Goal: Task Accomplishment & Management: Manage account settings

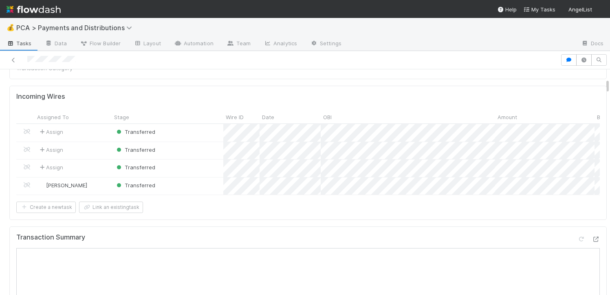
scroll to position [349, 0]
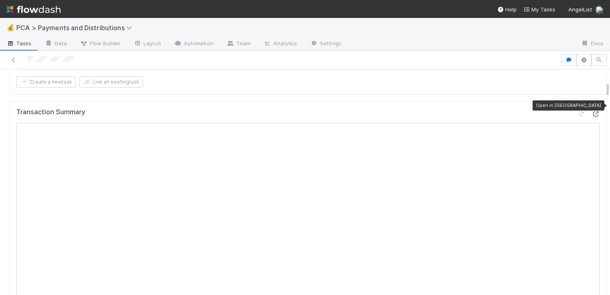
click at [592, 110] on div at bounding box center [596, 114] width 8 height 8
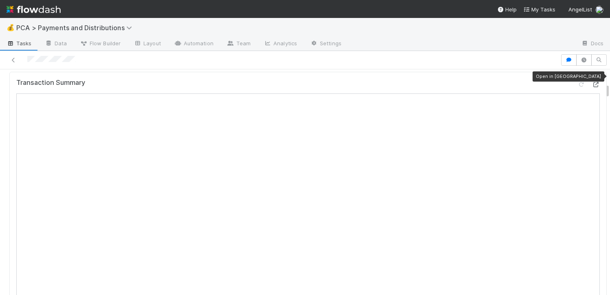
click at [592, 82] on icon at bounding box center [596, 84] width 8 height 5
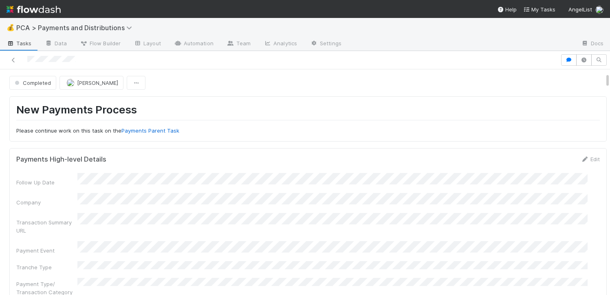
scroll to position [222, 0]
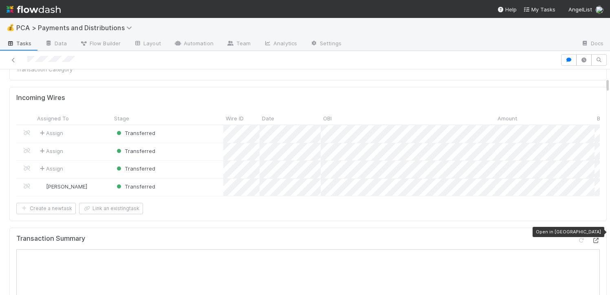
click at [592, 238] on icon at bounding box center [596, 240] width 8 height 5
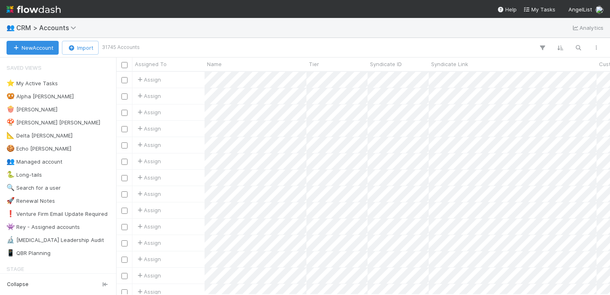
scroll to position [216, 488]
click at [581, 47] on icon "button" at bounding box center [578, 47] width 8 height 7
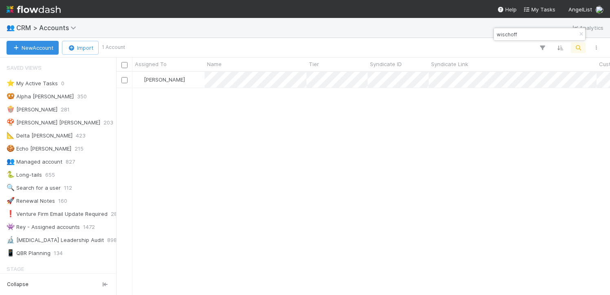
type input "wischoff"
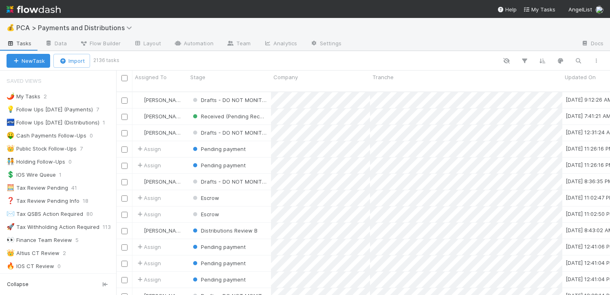
scroll to position [203, 488]
click at [575, 60] on icon "button" at bounding box center [578, 60] width 8 height 7
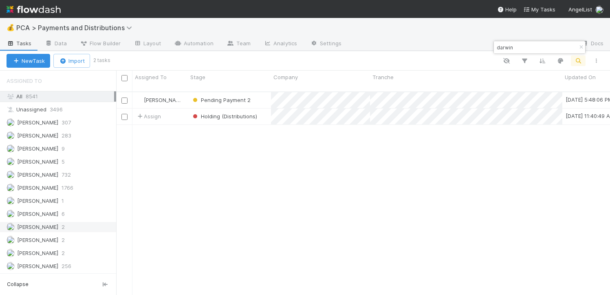
scroll to position [687, 0]
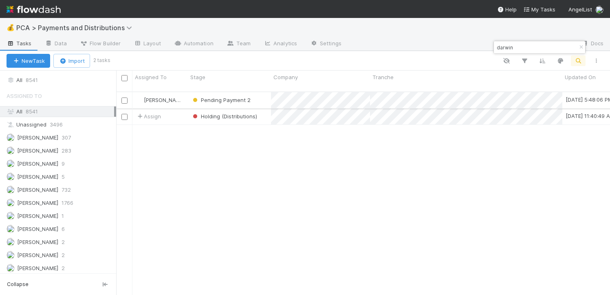
type input "darwin"
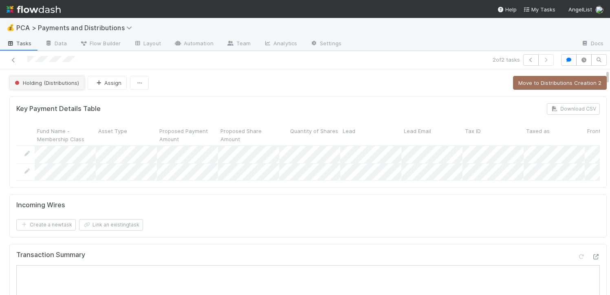
click at [73, 83] on span "Holding (Distributions)" at bounding box center [46, 82] width 66 height 7
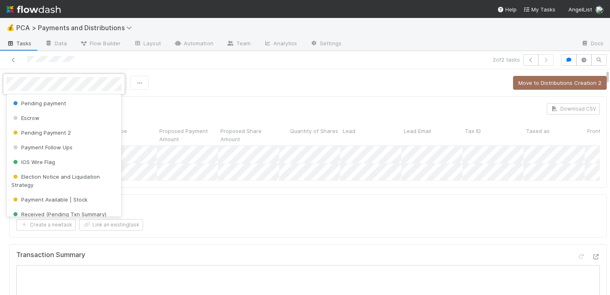
scroll to position [142, 0]
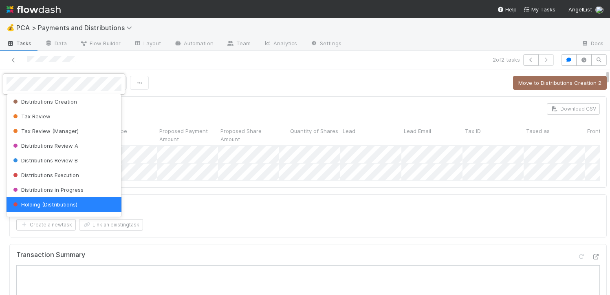
click at [183, 67] on div at bounding box center [305, 147] width 610 height 295
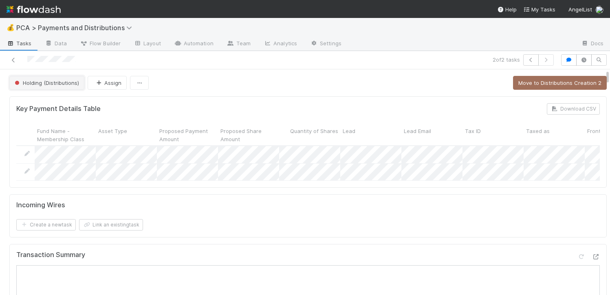
click at [64, 86] on button "Holding (Distributions)" at bounding box center [46, 83] width 75 height 14
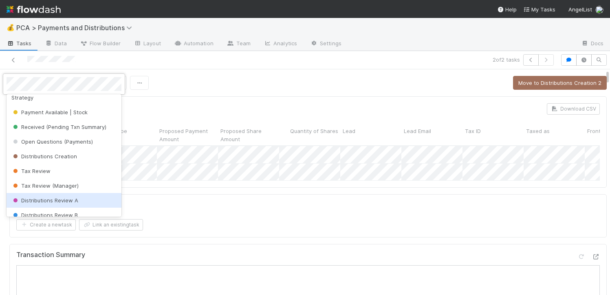
scroll to position [0, 0]
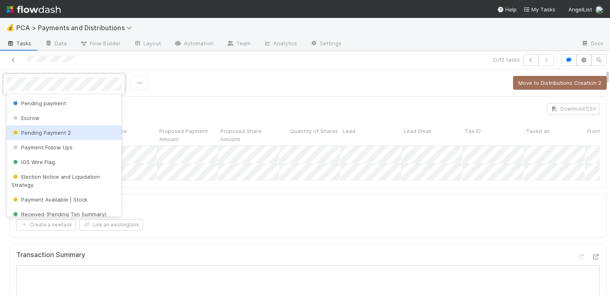
click at [69, 134] on div "Pending Payment 2" at bounding box center [64, 132] width 115 height 15
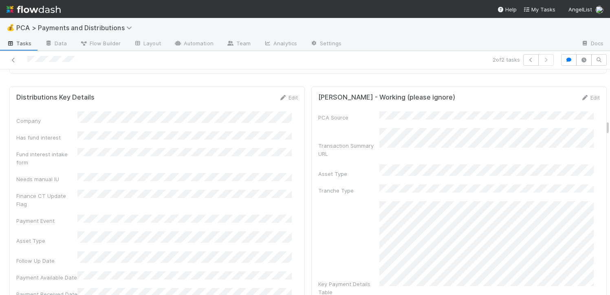
scroll to position [1376, 0]
click at [286, 94] on link "Edit" at bounding box center [288, 97] width 19 height 7
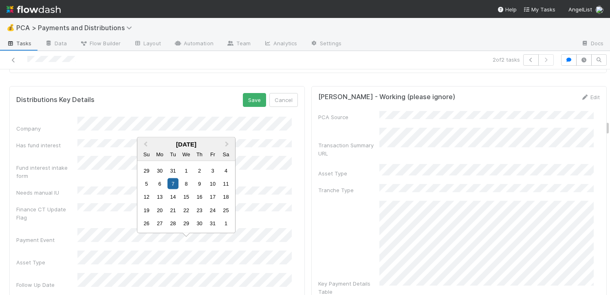
click at [62, 273] on div "Follow Up Date" at bounding box center [157, 281] width 282 height 16
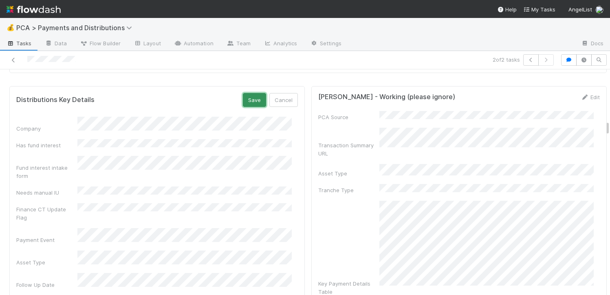
click at [254, 93] on button "Save" at bounding box center [254, 100] width 23 height 14
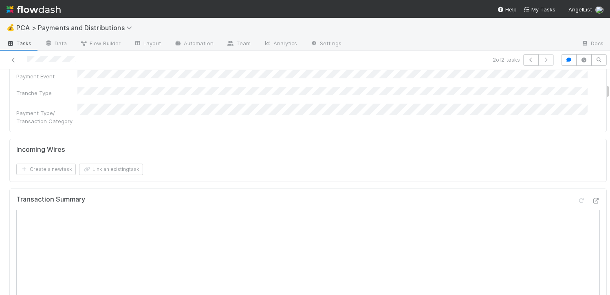
scroll to position [0, 0]
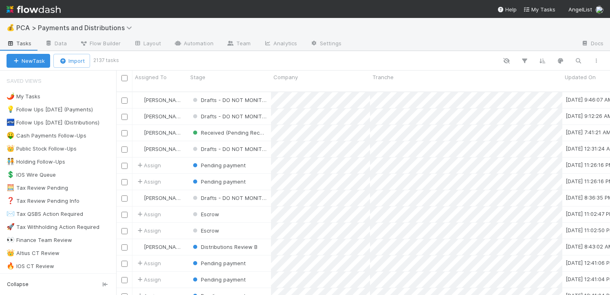
scroll to position [203, 488]
click at [74, 148] on div "👑 Public Stock Follow-Ups" at bounding box center [42, 148] width 70 height 10
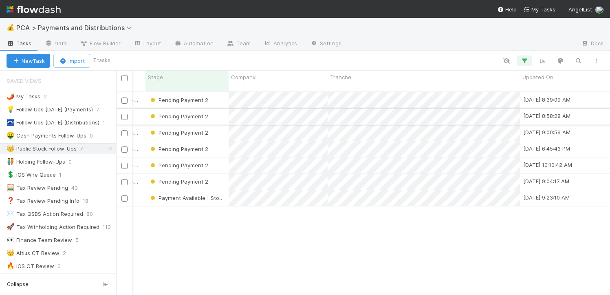
scroll to position [0, 35]
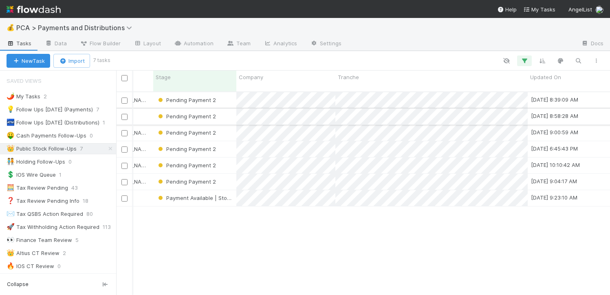
click at [225, 111] on div "Pending Payment 2" at bounding box center [194, 116] width 83 height 16
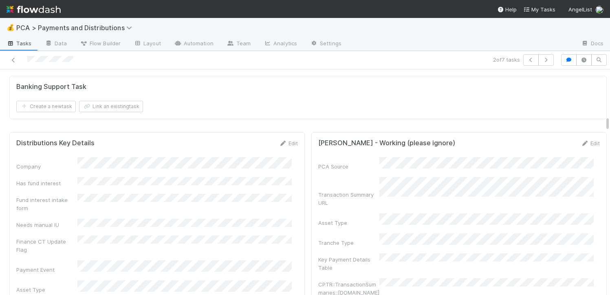
scroll to position [1232, 0]
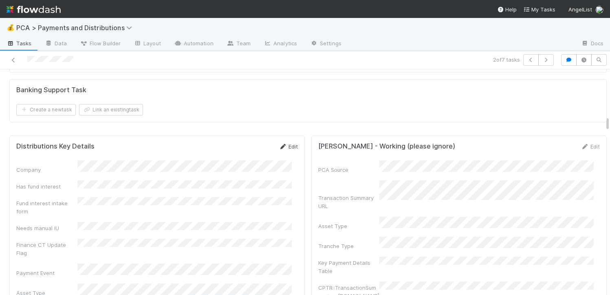
click at [279, 143] on link "Edit" at bounding box center [288, 146] width 19 height 7
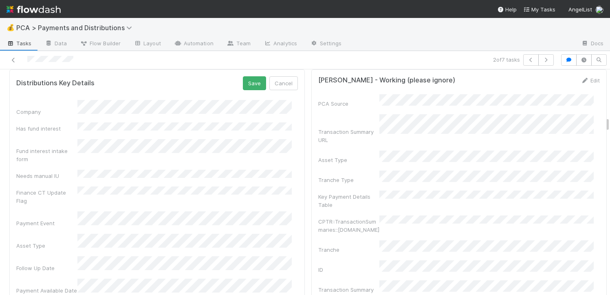
scroll to position [1297, 0]
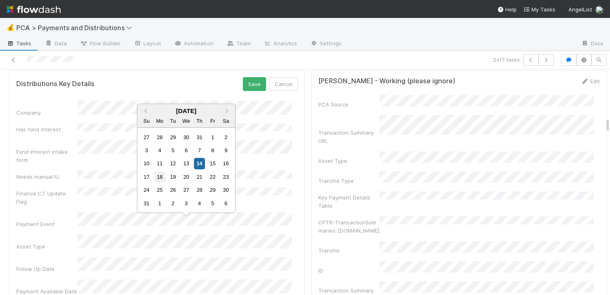
click at [164, 178] on div "18" at bounding box center [159, 176] width 11 height 11
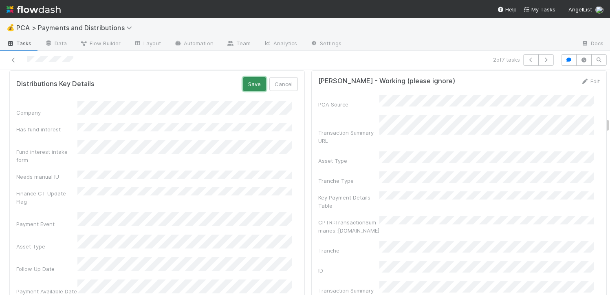
click at [253, 77] on button "Save" at bounding box center [254, 84] width 23 height 14
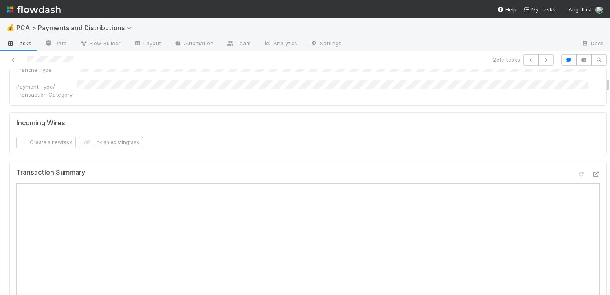
scroll to position [192, 0]
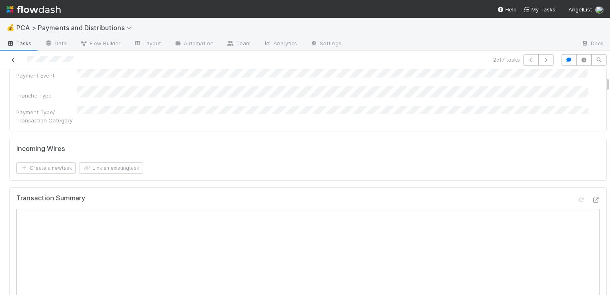
click at [16, 61] on icon at bounding box center [13, 59] width 8 height 5
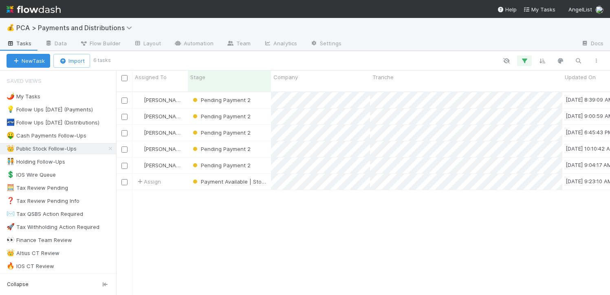
scroll to position [203, 488]
click at [260, 95] on div "Pending Payment 2" at bounding box center [229, 100] width 83 height 16
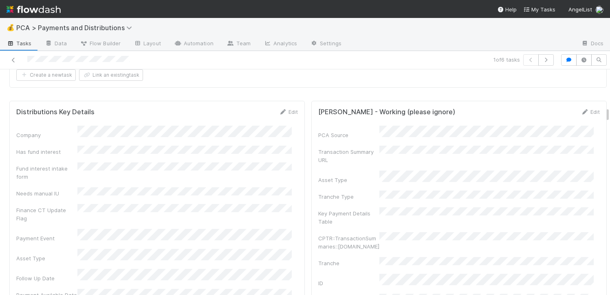
scroll to position [783, 0]
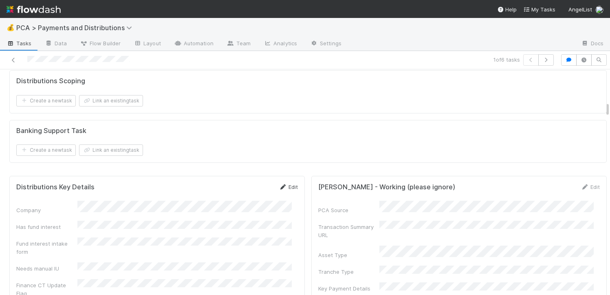
click at [286, 183] on link "Edit" at bounding box center [288, 186] width 19 height 7
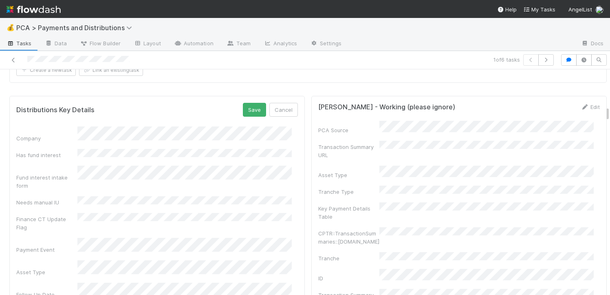
scroll to position [922, 0]
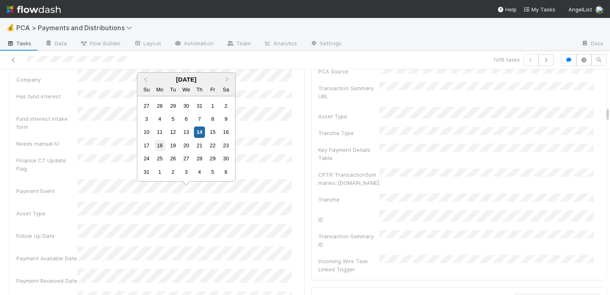
click at [161, 150] on div "18" at bounding box center [159, 145] width 11 height 11
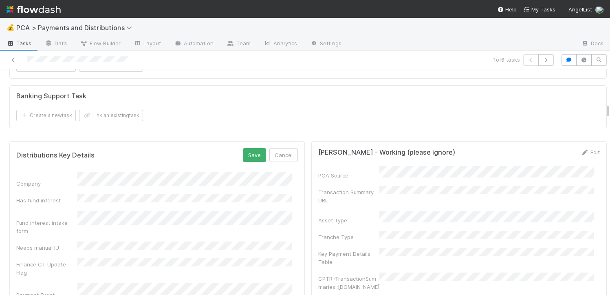
scroll to position [799, 0]
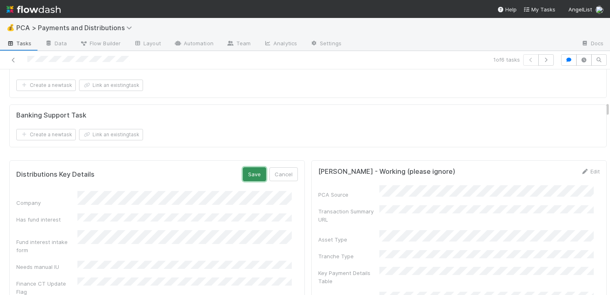
click at [245, 167] on button "Save" at bounding box center [254, 174] width 23 height 14
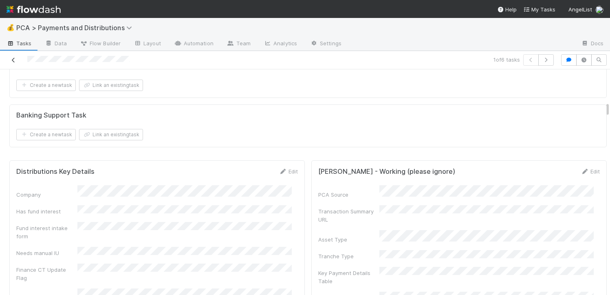
click at [11, 60] on icon at bounding box center [13, 59] width 8 height 5
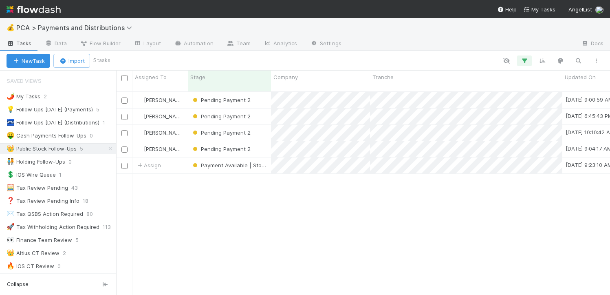
scroll to position [203, 488]
click at [262, 95] on div "Pending Payment 2" at bounding box center [229, 100] width 83 height 16
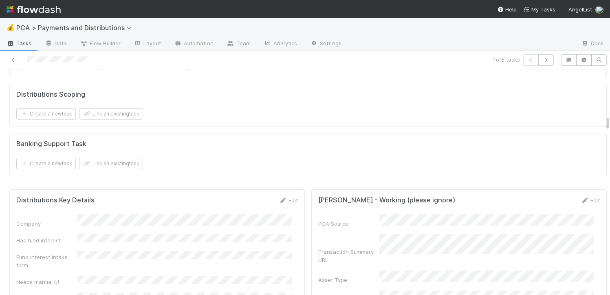
scroll to position [1215, 0]
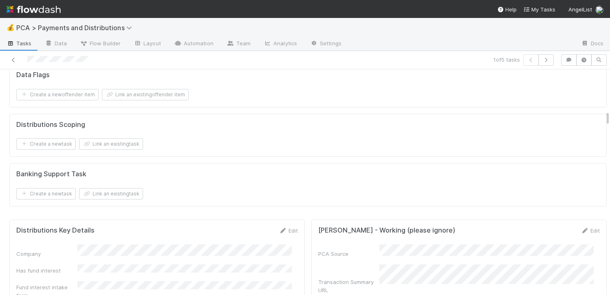
scroll to position [1087, 0]
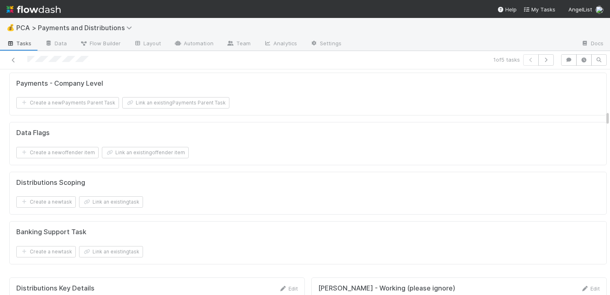
click at [291, 284] on div "Edit" at bounding box center [288, 288] width 19 height 8
click at [288, 285] on link "Edit" at bounding box center [288, 288] width 19 height 7
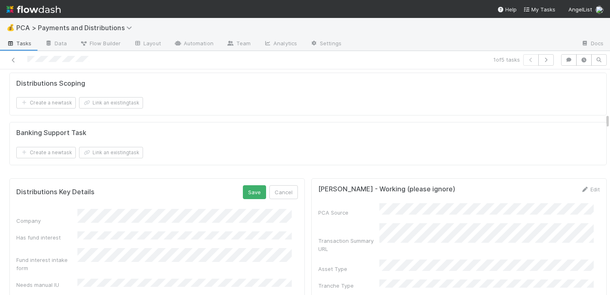
scroll to position [1310, 0]
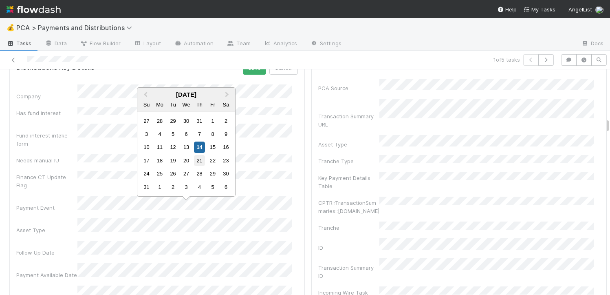
click at [200, 163] on div "21" at bounding box center [199, 160] width 11 height 11
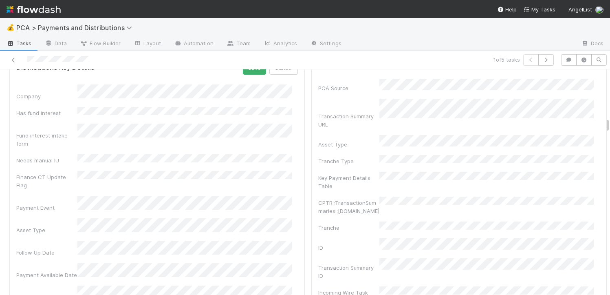
scroll to position [1244, 0]
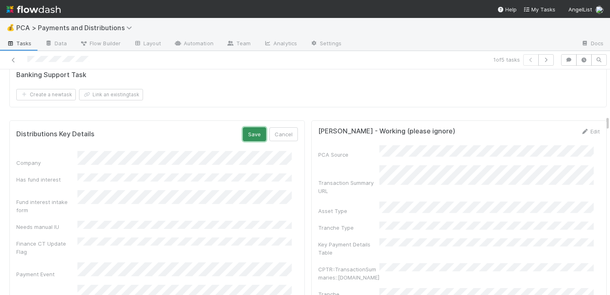
click at [252, 127] on button "Save" at bounding box center [254, 134] width 23 height 14
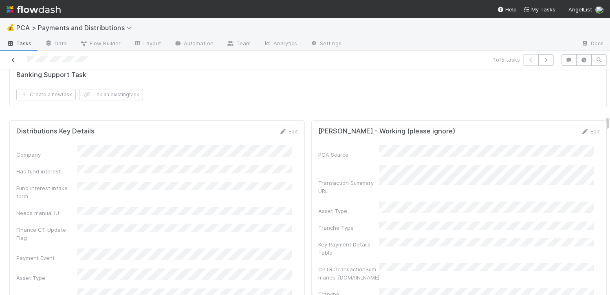
click at [15, 63] on link at bounding box center [13, 60] width 8 height 8
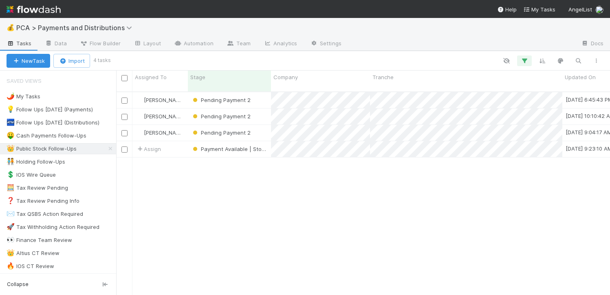
scroll to position [203, 488]
click at [262, 95] on div "Pending Payment 2" at bounding box center [229, 100] width 83 height 16
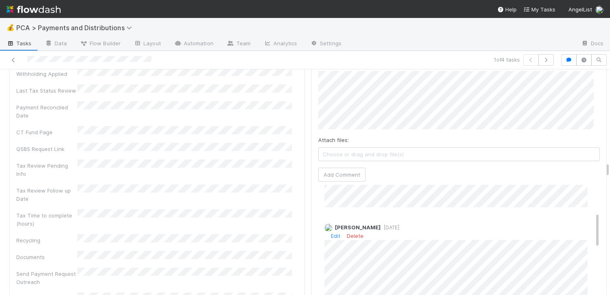
scroll to position [125, 0]
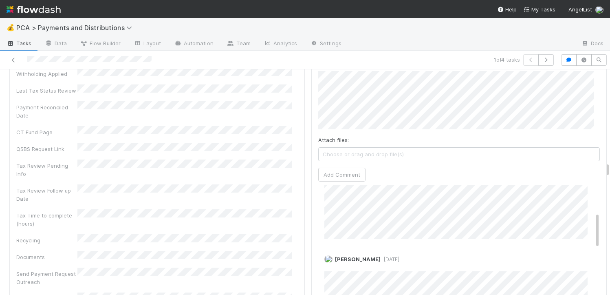
click at [49, 61] on div at bounding box center [142, 59] width 278 height 11
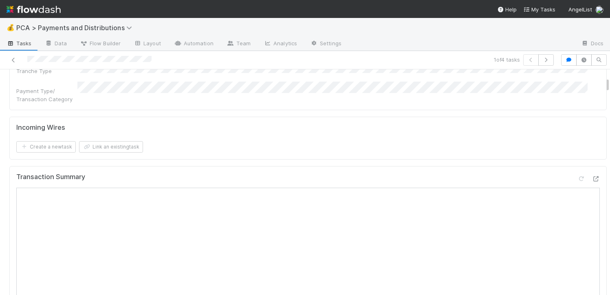
scroll to position [189, 0]
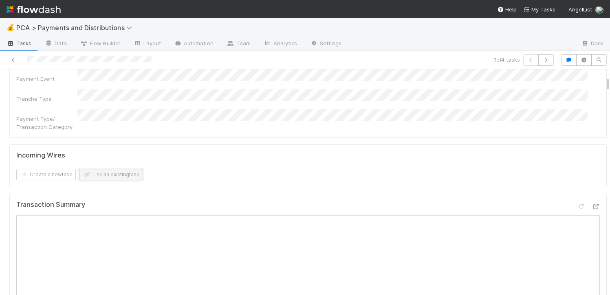
click at [100, 169] on button "Link an existing task" at bounding box center [111, 174] width 64 height 11
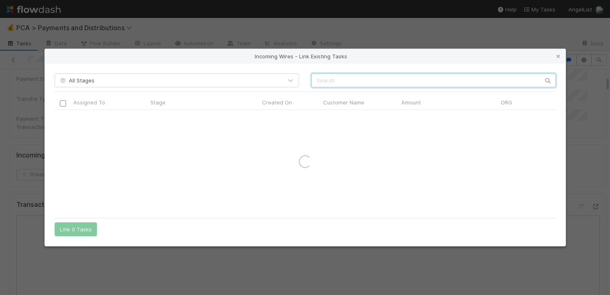
click at [359, 85] on input "text" at bounding box center [433, 80] width 244 height 14
paste input "345,721.36"
click at [327, 82] on input "345,721.36" at bounding box center [433, 80] width 244 height 14
type input "345721.36"
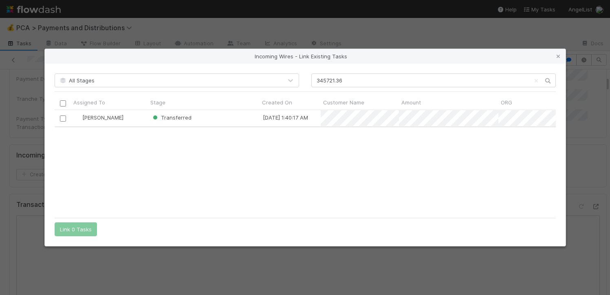
click at [64, 117] on input "checkbox" at bounding box center [62, 118] width 6 height 6
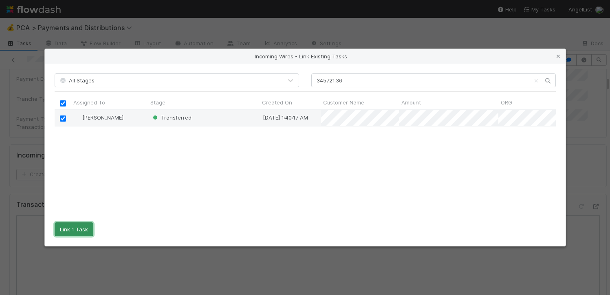
click at [87, 229] on button "Link 1 Task" at bounding box center [74, 229] width 39 height 14
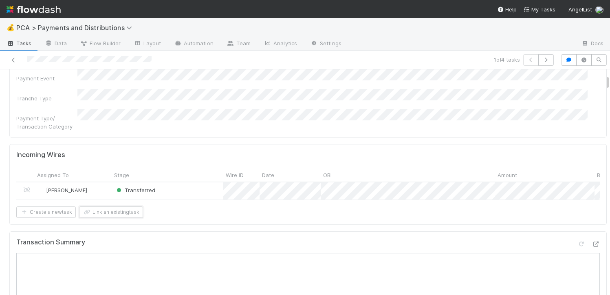
scroll to position [210, 0]
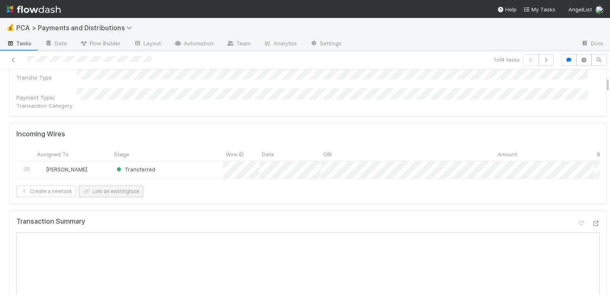
click at [92, 185] on button "Link an existing task" at bounding box center [111, 190] width 64 height 11
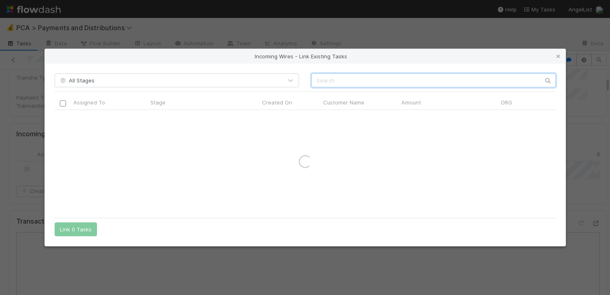
click at [326, 76] on input "text" at bounding box center [433, 80] width 244 height 14
paste input "181,005.56"
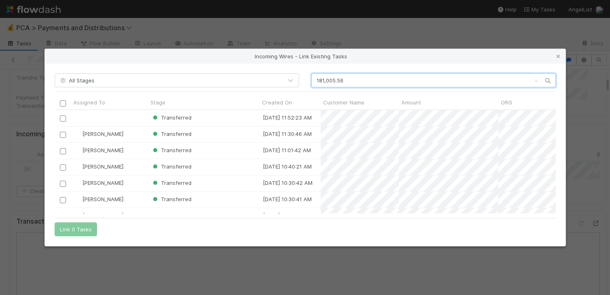
scroll to position [97, 495]
click at [327, 83] on input "181,005.56" at bounding box center [433, 80] width 244 height 14
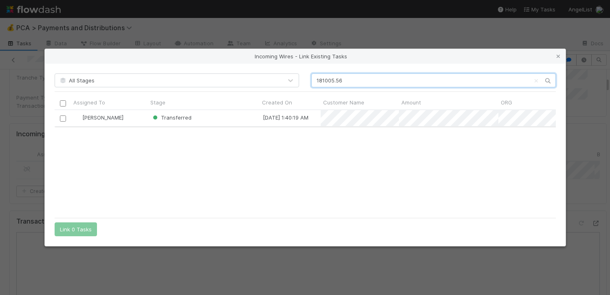
type input "181005.56"
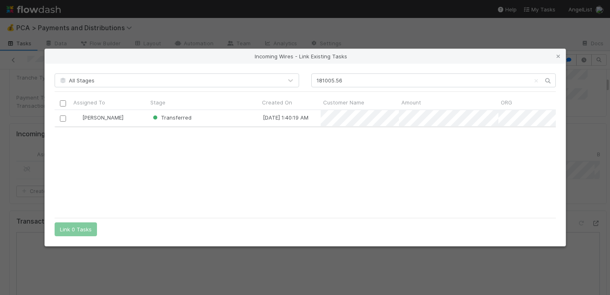
click at [64, 121] on input "checkbox" at bounding box center [62, 118] width 6 height 6
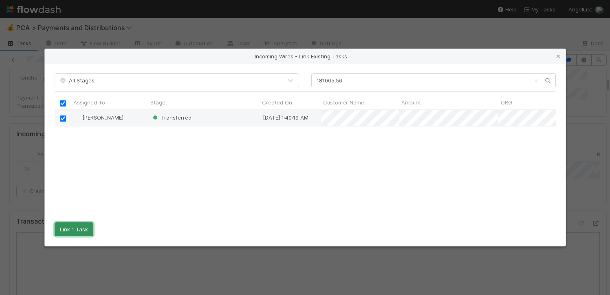
click at [76, 231] on button "Link 1 Task" at bounding box center [74, 229] width 39 height 14
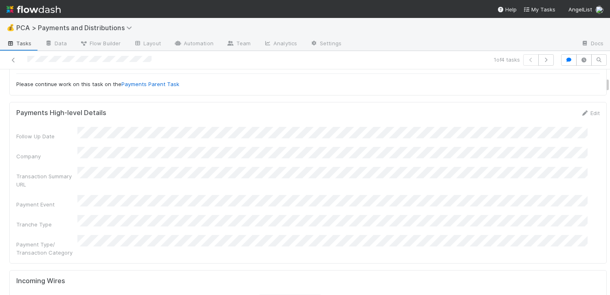
scroll to position [0, 0]
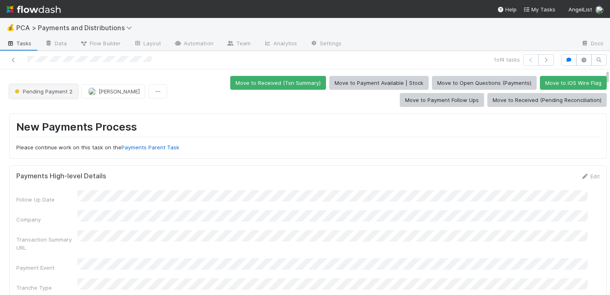
click at [48, 89] on span "Pending Payment 2" at bounding box center [42, 91] width 59 height 7
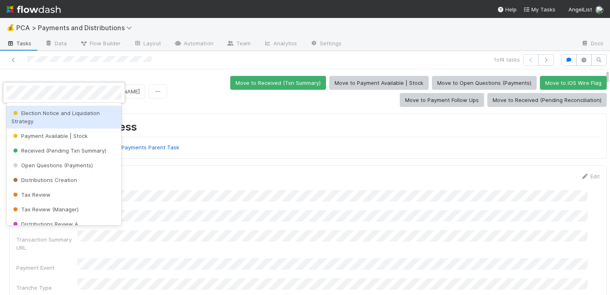
scroll to position [73, 0]
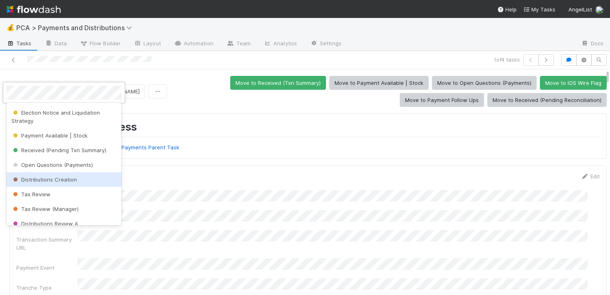
click at [62, 178] on span "Distributions Creation" at bounding box center [44, 179] width 66 height 7
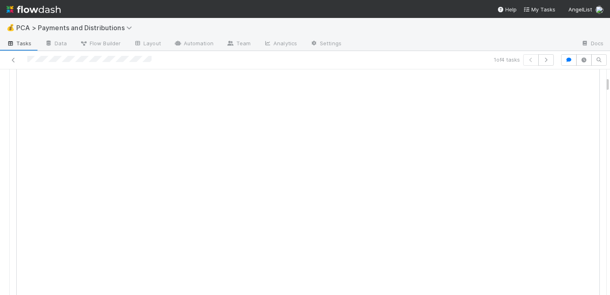
scroll to position [120, 0]
click at [592, 97] on icon at bounding box center [596, 93] width 8 height 5
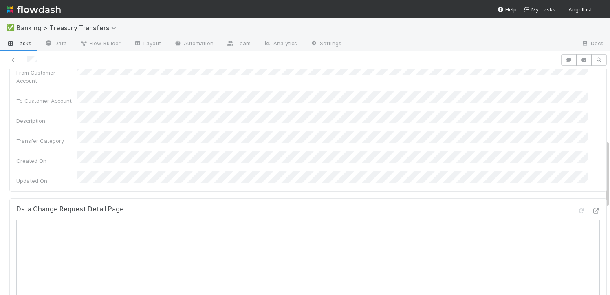
scroll to position [254, 0]
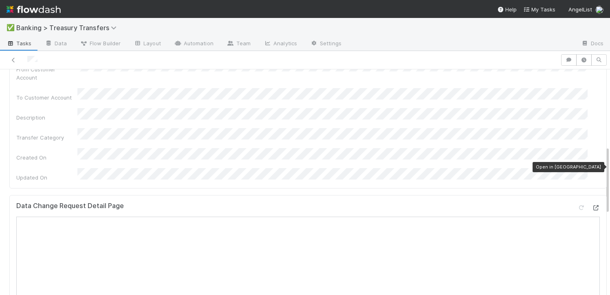
click at [592, 205] on icon at bounding box center [596, 207] width 8 height 5
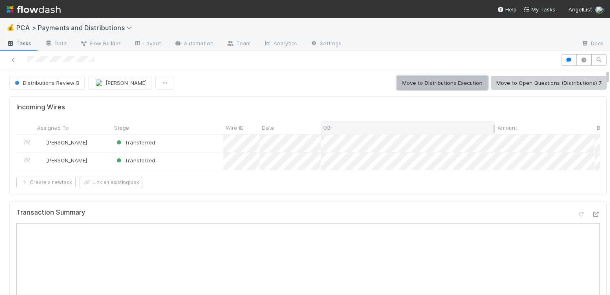
click at [441, 82] on button "Move to Distributions Execution" at bounding box center [442, 83] width 91 height 14
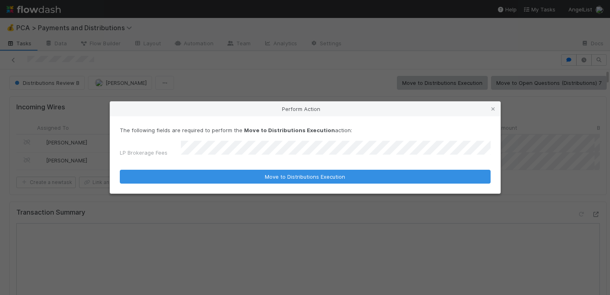
click at [120, 170] on button "Move to Distributions Execution" at bounding box center [305, 177] width 371 height 14
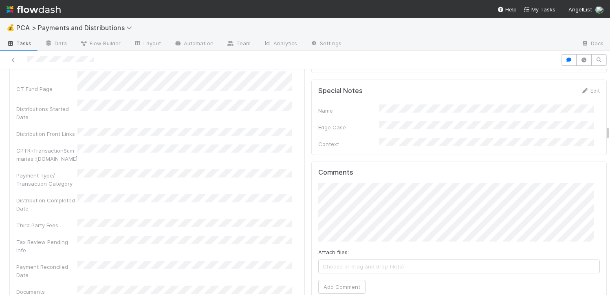
scroll to position [1470, 0]
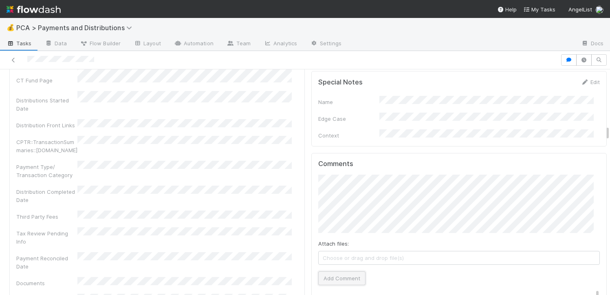
click at [331, 271] on button "Add Comment" at bounding box center [341, 278] width 47 height 14
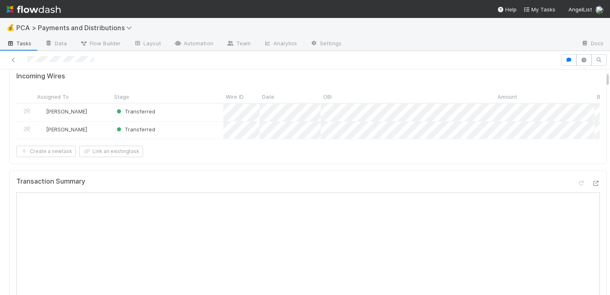
scroll to position [0, 0]
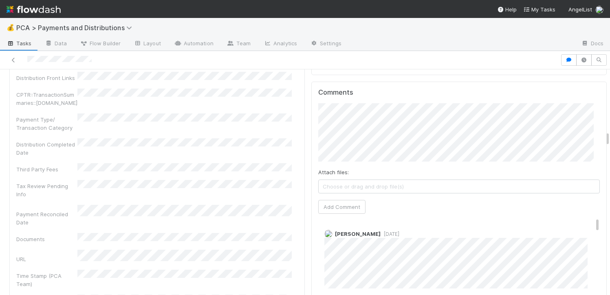
scroll to position [1694, 0]
click at [332, 202] on button "Add Comment" at bounding box center [341, 209] width 47 height 14
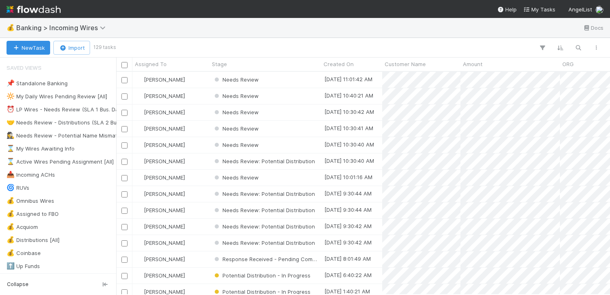
scroll to position [216, 488]
click at [579, 47] on icon "button" at bounding box center [578, 47] width 8 height 7
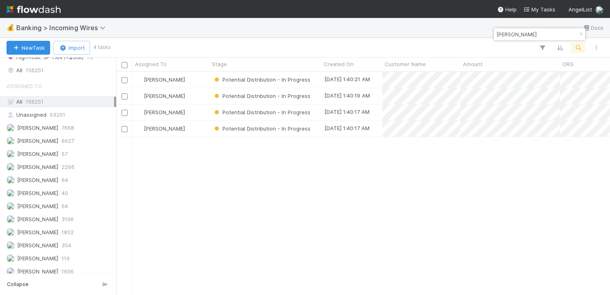
scroll to position [656, 0]
type input "raymond"
click at [44, 70] on div "All 156251" at bounding box center [61, 71] width 108 height 10
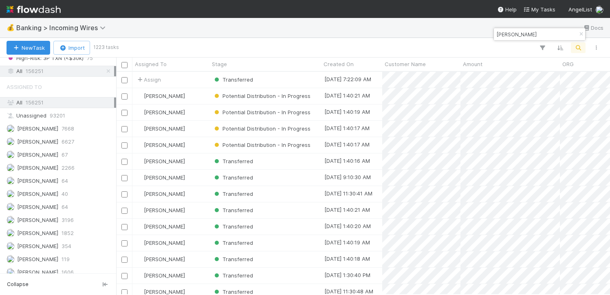
scroll to position [216, 488]
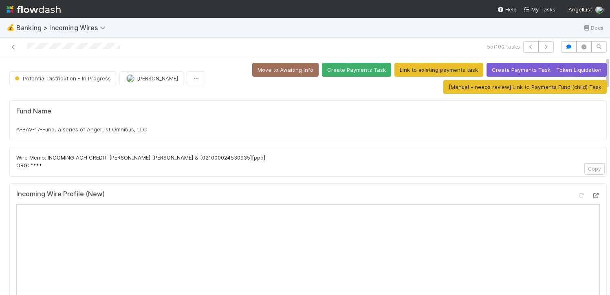
click at [592, 192] on div at bounding box center [596, 195] width 8 height 8
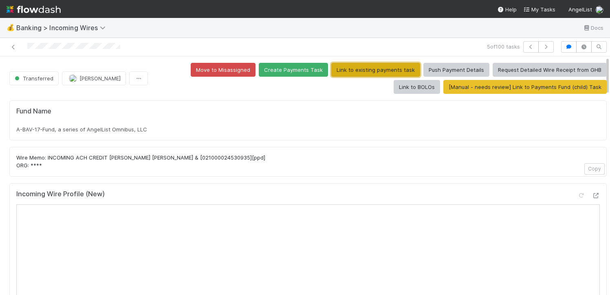
click at [350, 68] on button "Link to existing payments task" at bounding box center [375, 70] width 89 height 14
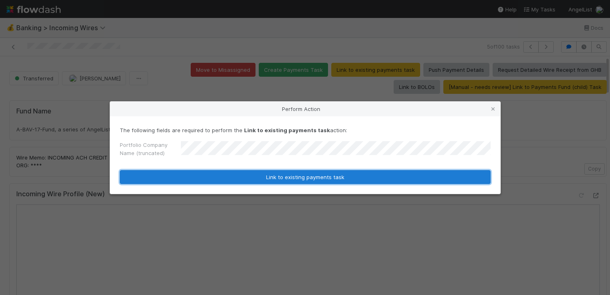
click at [289, 183] on button "Link to existing payments task" at bounding box center [305, 177] width 371 height 14
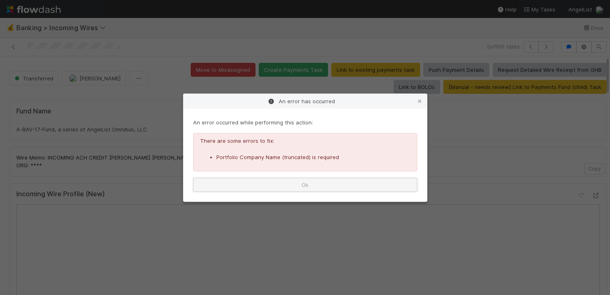
click at [291, 180] on button "Ok" at bounding box center [305, 185] width 224 height 14
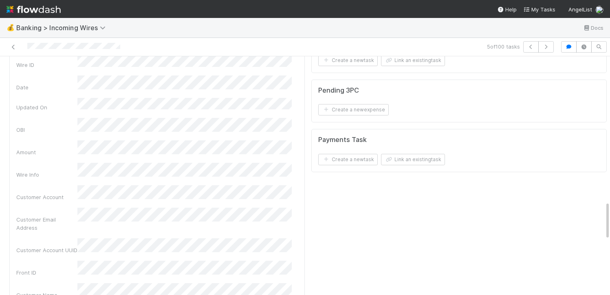
scroll to position [888, 0]
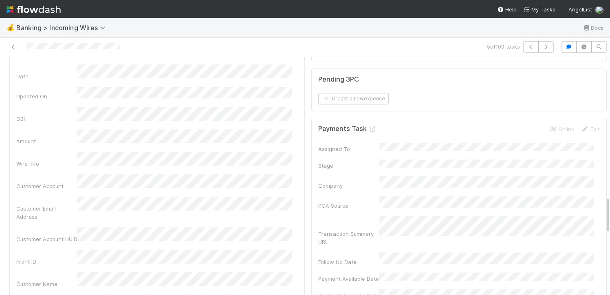
click at [14, 52] on div at bounding box center [142, 46] width 278 height 11
click at [13, 49] on icon at bounding box center [13, 46] width 8 height 5
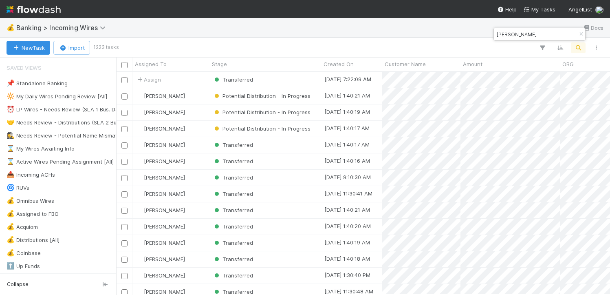
scroll to position [216, 488]
click at [315, 128] on div "Potential Distribution - In Progress" at bounding box center [265, 129] width 112 height 16
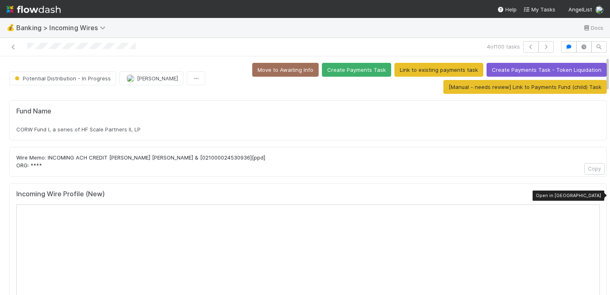
click at [592, 195] on icon at bounding box center [596, 195] width 8 height 5
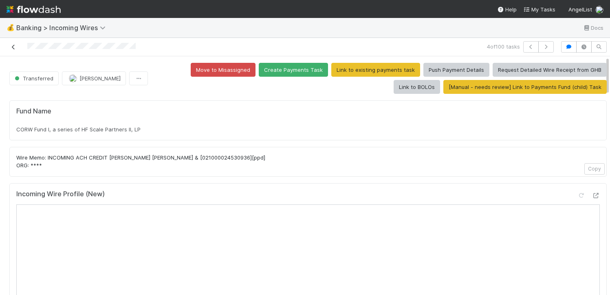
click at [12, 45] on icon at bounding box center [13, 46] width 8 height 5
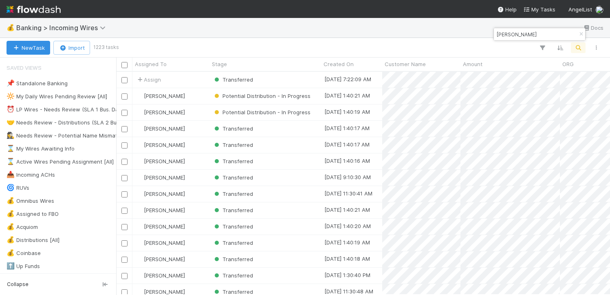
scroll to position [216, 488]
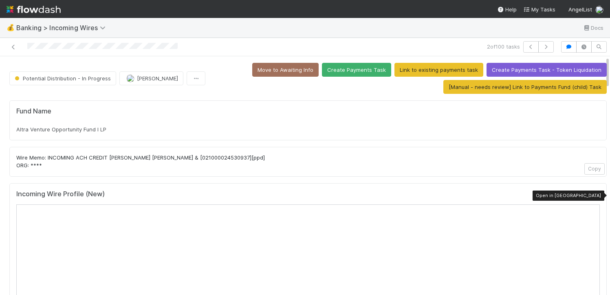
click at [592, 194] on icon at bounding box center [596, 195] width 8 height 5
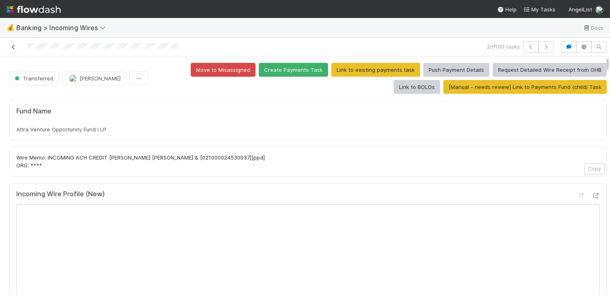
click at [9, 49] on link at bounding box center [13, 47] width 8 height 8
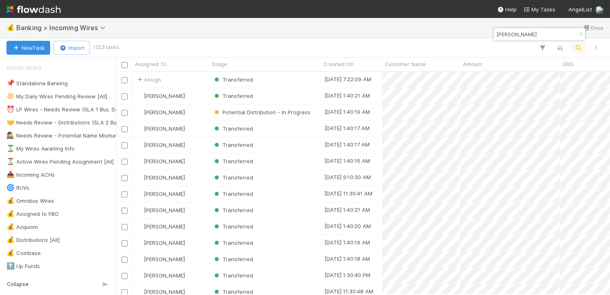
scroll to position [216, 488]
click at [202, 115] on div "[PERSON_NAME]" at bounding box center [170, 112] width 77 height 16
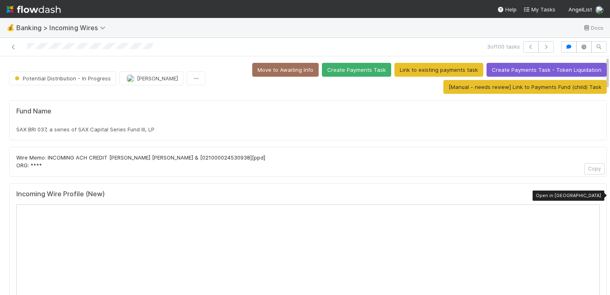
click at [592, 195] on icon at bounding box center [596, 195] width 8 height 5
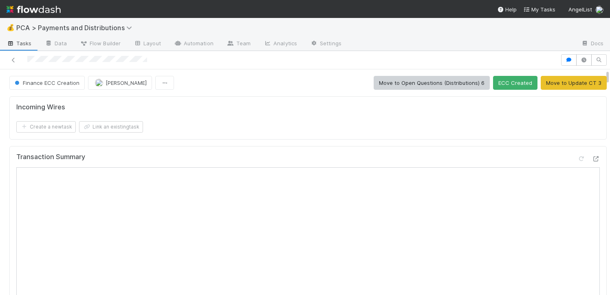
click at [241, 124] on div "Create a new task Link an existing task" at bounding box center [308, 126] width 584 height 11
click at [109, 128] on button "Link an existing task" at bounding box center [111, 126] width 64 height 11
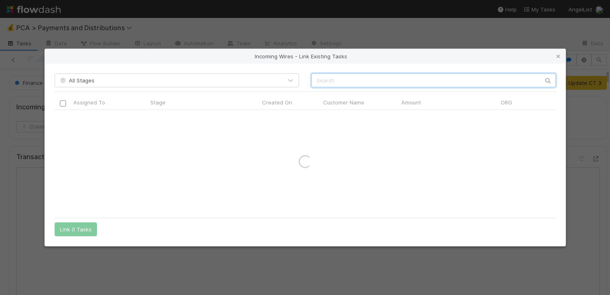
click at [333, 75] on input "text" at bounding box center [433, 80] width 244 height 14
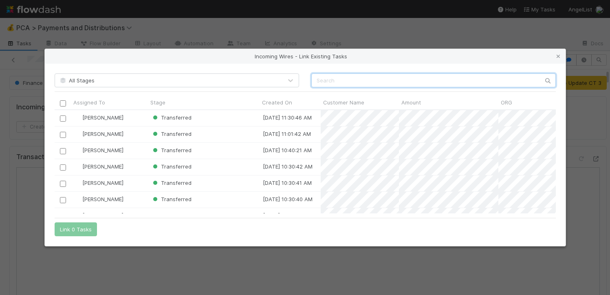
paste input "465,915.88"
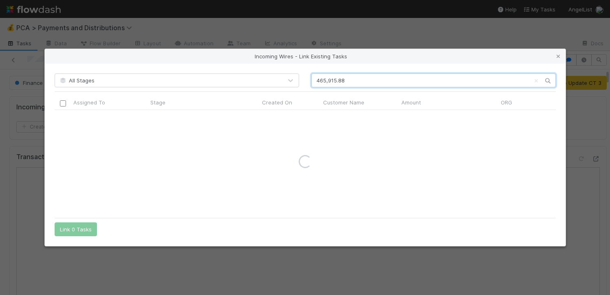
click at [329, 80] on input "465,915.88" at bounding box center [433, 80] width 244 height 14
type input "465915.88"
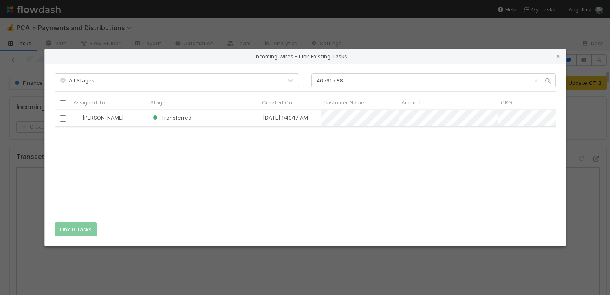
click at [64, 119] on input "checkbox" at bounding box center [62, 118] width 6 height 6
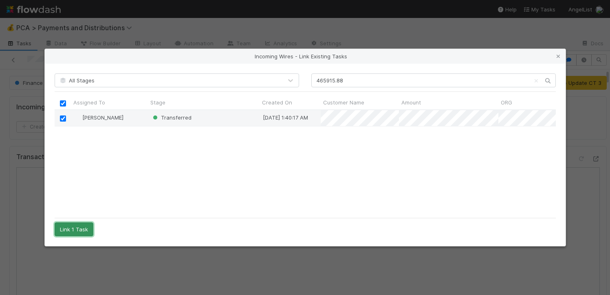
click at [68, 227] on button "Link 1 Task" at bounding box center [74, 229] width 39 height 14
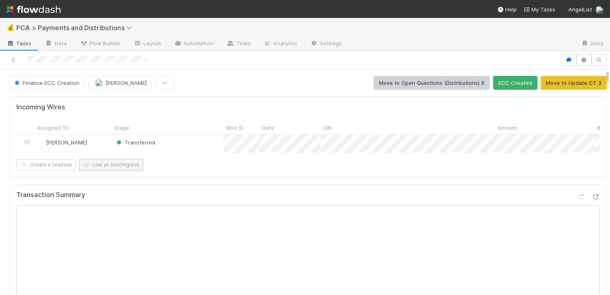
click at [96, 170] on button "Link an existing task" at bounding box center [111, 164] width 64 height 11
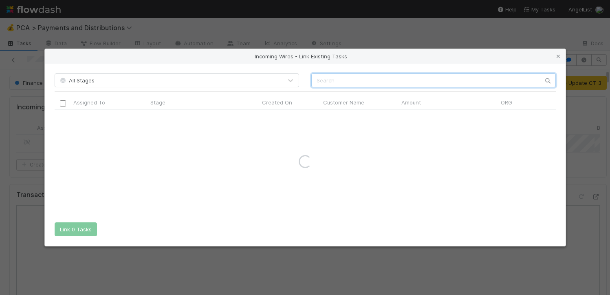
click at [335, 80] on input "text" at bounding box center [433, 80] width 244 height 14
paste input "537,687.18"
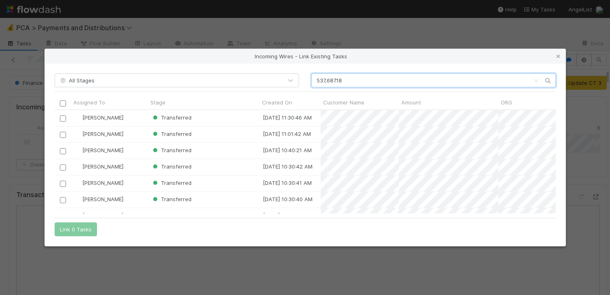
scroll to position [0, 0]
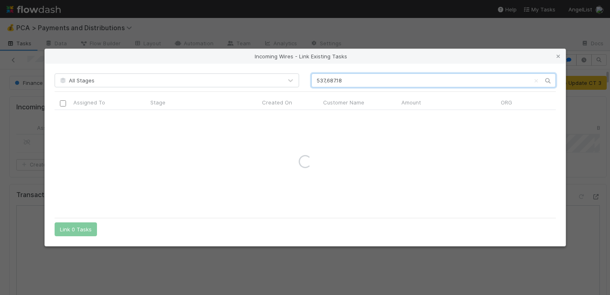
click at [326, 80] on input "537,687.18" at bounding box center [433, 80] width 244 height 14
type input "537687.18"
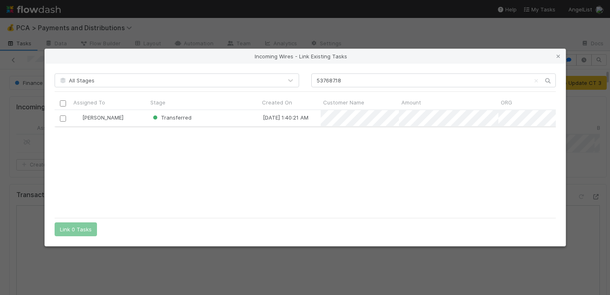
click at [60, 120] on input "checkbox" at bounding box center [62, 118] width 6 height 6
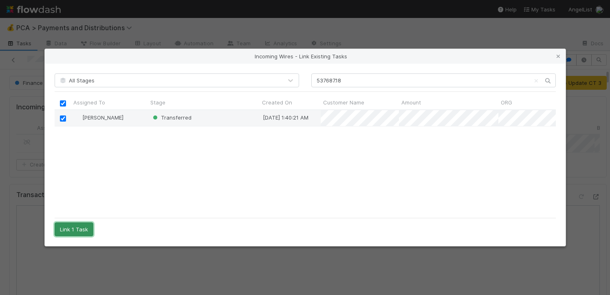
click at [71, 230] on button "Link 1 Task" at bounding box center [74, 229] width 39 height 14
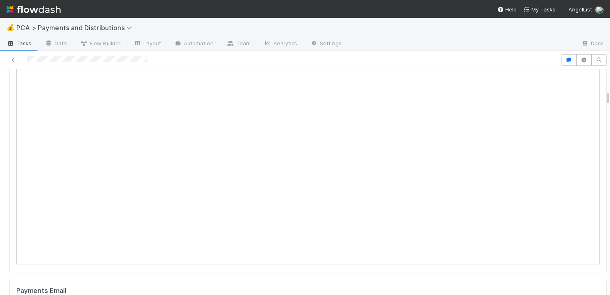
scroll to position [0, 0]
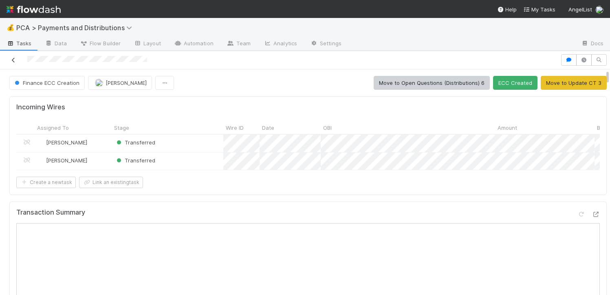
click at [14, 57] on icon at bounding box center [13, 59] width 8 height 5
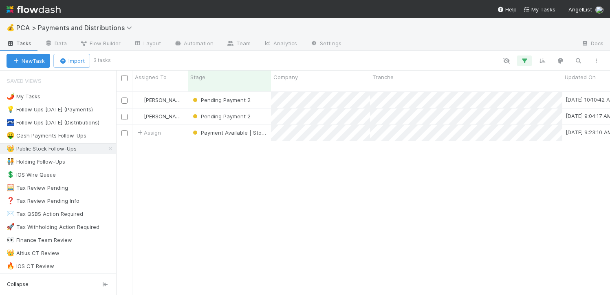
scroll to position [203, 488]
click at [265, 92] on div "Pending Payment 2" at bounding box center [229, 100] width 83 height 16
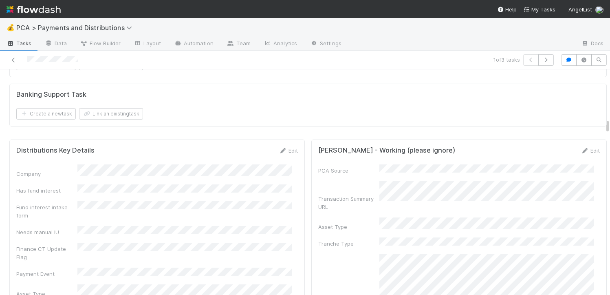
scroll to position [1400, 0]
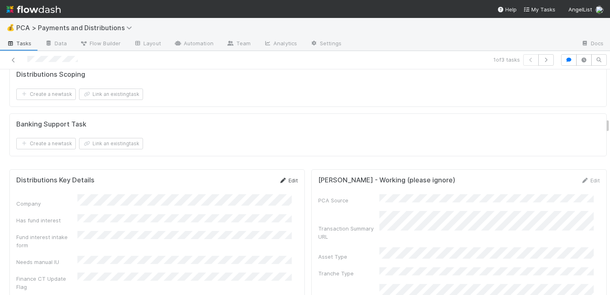
click at [284, 178] on link "Edit" at bounding box center [288, 180] width 19 height 7
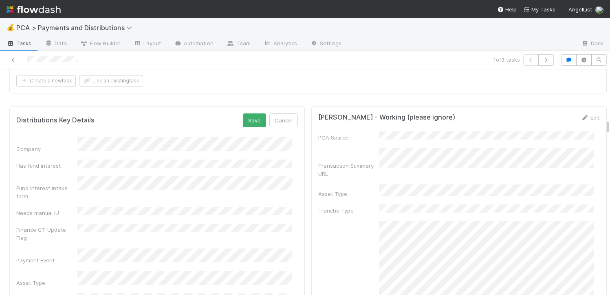
scroll to position [1521, 0]
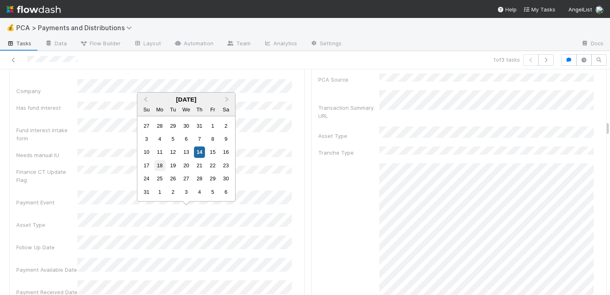
click at [159, 166] on div "18" at bounding box center [159, 165] width 11 height 11
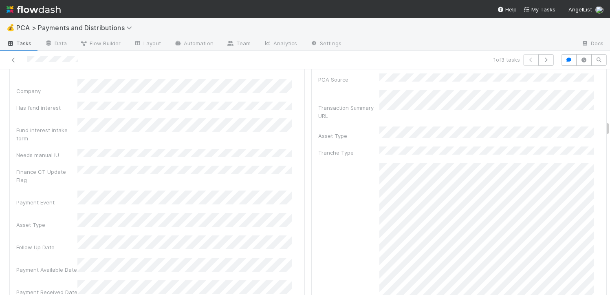
scroll to position [1411, 0]
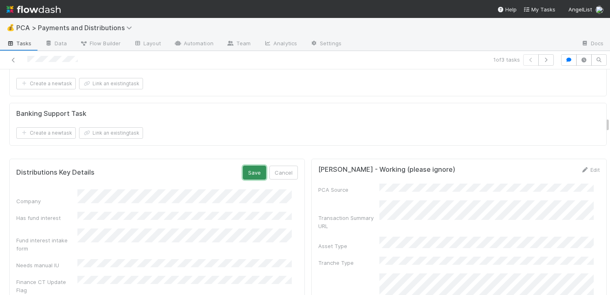
click at [249, 169] on button "Save" at bounding box center [254, 172] width 23 height 14
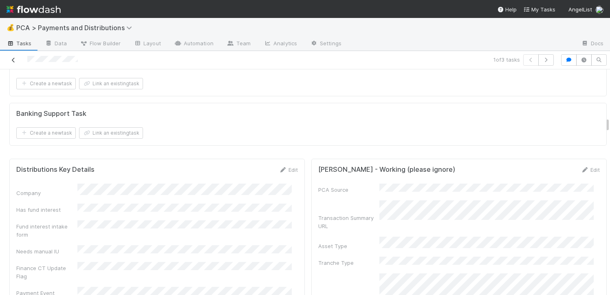
click at [11, 57] on icon at bounding box center [13, 59] width 8 height 5
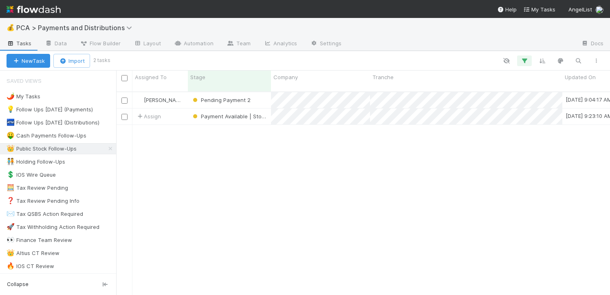
scroll to position [203, 488]
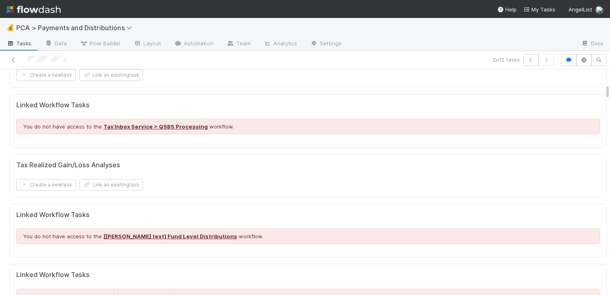
scroll to position [1035, 0]
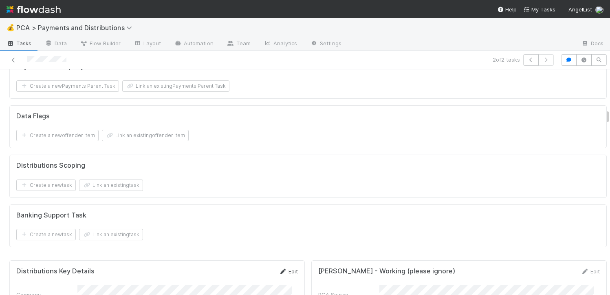
click at [282, 268] on link "Edit" at bounding box center [288, 271] width 19 height 7
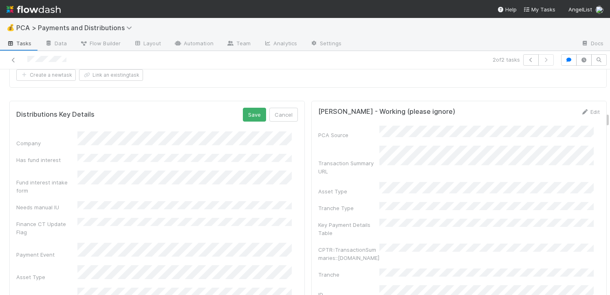
scroll to position [1242, 0]
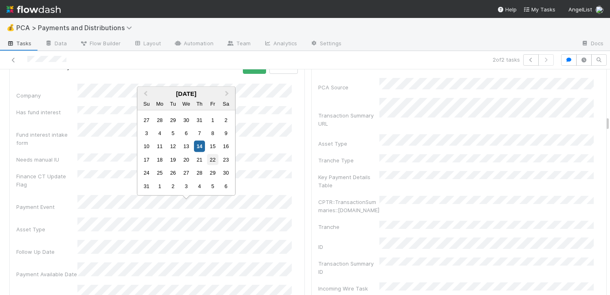
click at [211, 160] on div "22" at bounding box center [212, 159] width 11 height 11
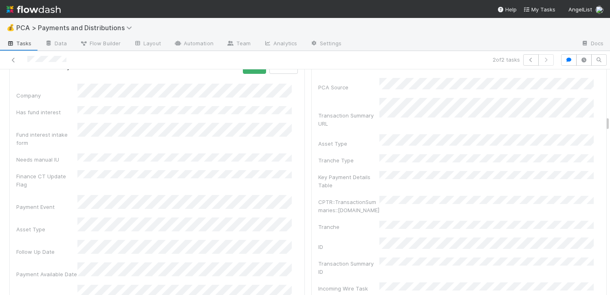
scroll to position [1090, 0]
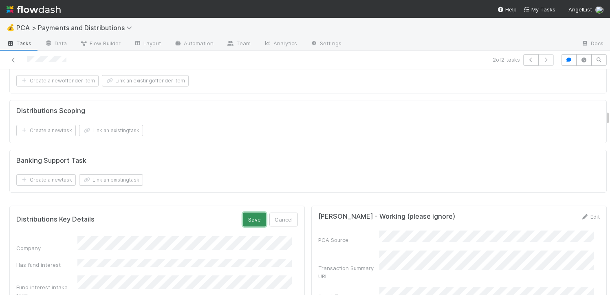
click at [243, 212] on button "Save" at bounding box center [254, 219] width 23 height 14
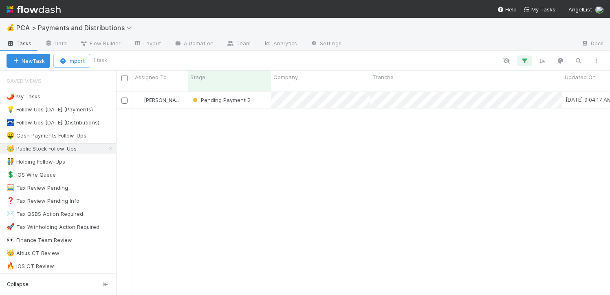
scroll to position [203, 488]
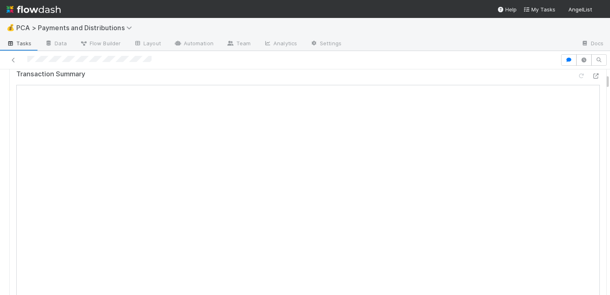
scroll to position [111, 0]
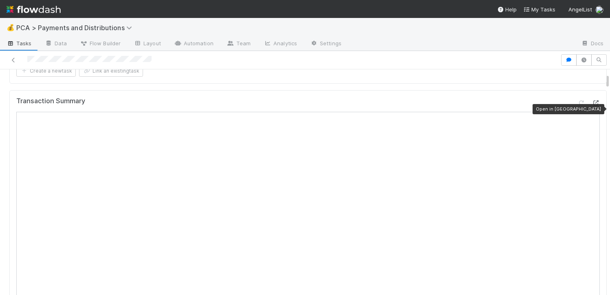
click at [592, 106] on icon at bounding box center [596, 102] width 8 height 5
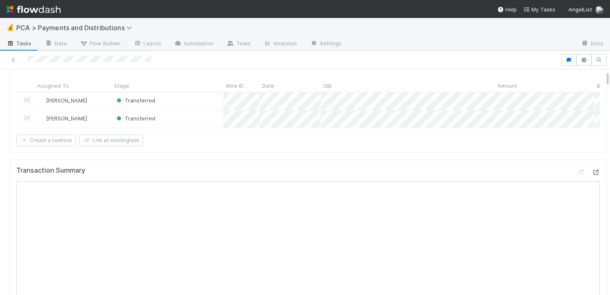
scroll to position [44, 0]
click at [311, 150] on div "Incoming Wires Assigned To Stage Wire ID Date OBI Amount Bank Reference Custome…" at bounding box center [307, 101] width 597 height 99
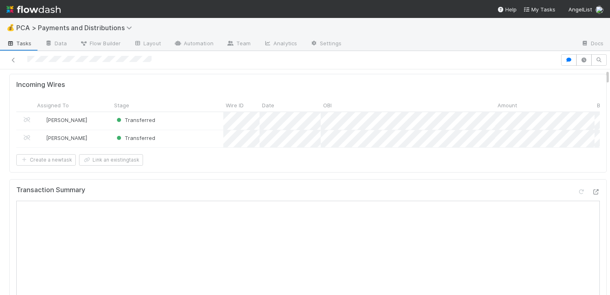
scroll to position [0, 0]
